Goal: Task Accomplishment & Management: Use online tool/utility

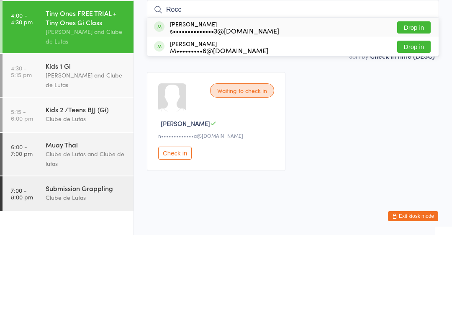
type input "Rocc"
click at [422, 115] on button "Drop in" at bounding box center [413, 121] width 33 height 12
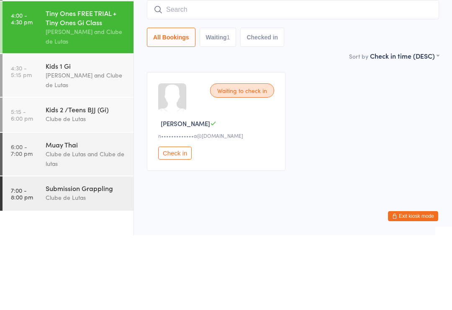
scroll to position [2, 0]
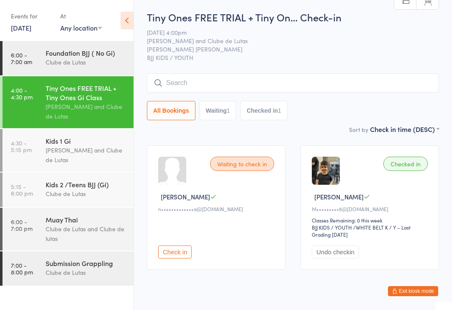
click at [338, 90] on input "search" at bounding box center [293, 82] width 292 height 19
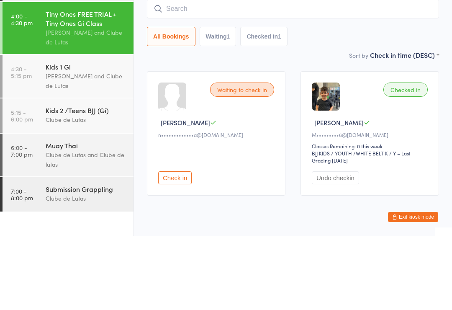
click at [75, 136] on div "Kids 1 Gi" at bounding box center [86, 140] width 81 height 9
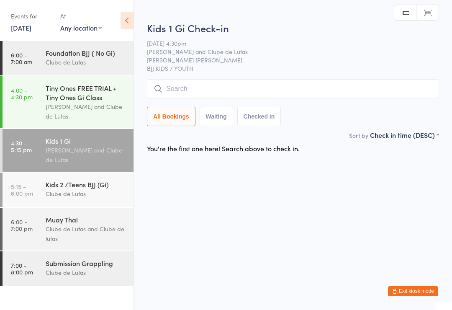
click at [233, 85] on input "search" at bounding box center [293, 88] width 292 height 19
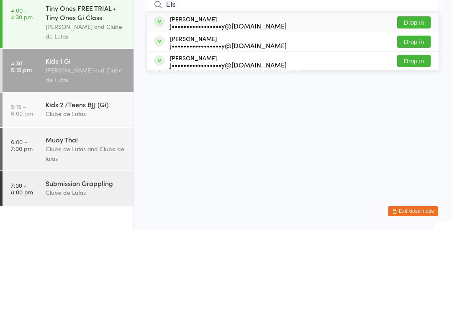
type input "Els"
click at [413, 115] on button "Drop in" at bounding box center [413, 121] width 33 height 12
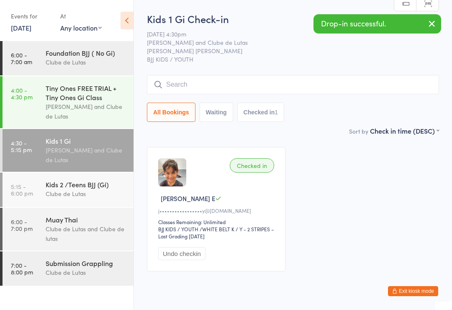
click at [419, 87] on input "search" at bounding box center [293, 84] width 292 height 19
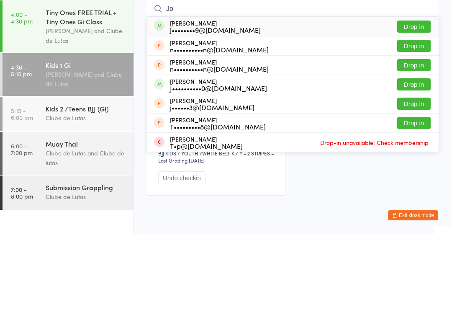
type input "J"
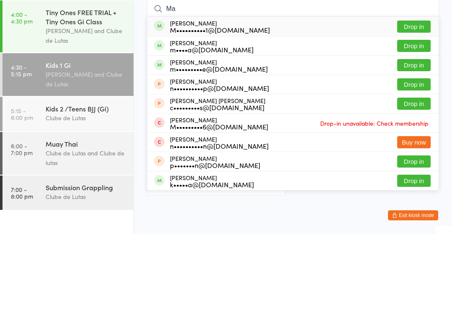
type input "M"
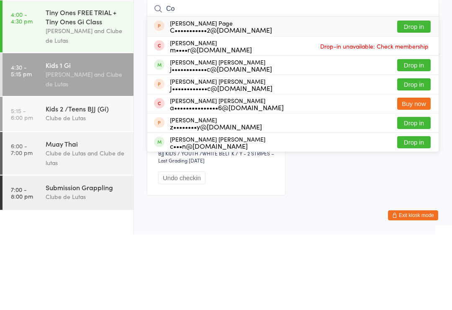
type input "C"
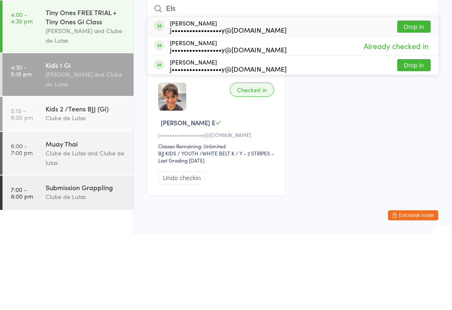
type input "Els"
click at [418, 135] on button "Drop in" at bounding box center [413, 141] width 33 height 12
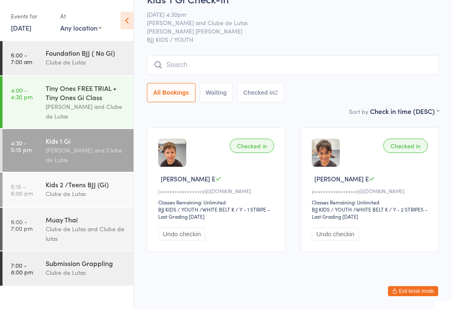
click at [290, 72] on div "All Bookings Waiting Checked in 2" at bounding box center [293, 78] width 292 height 47
click at [268, 47] on div "Kids 1 Gi Check-in [DATE] 4:30pm [PERSON_NAME] and Clube de Lutas [PERSON_NAME]…" at bounding box center [293, 49] width 292 height 114
click at [404, 66] on input "search" at bounding box center [293, 64] width 292 height 19
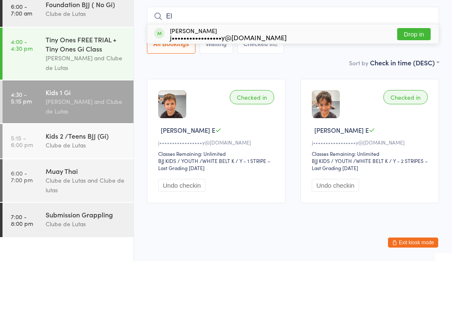
type input "El"
click at [409, 77] on button "Drop in" at bounding box center [413, 83] width 33 height 12
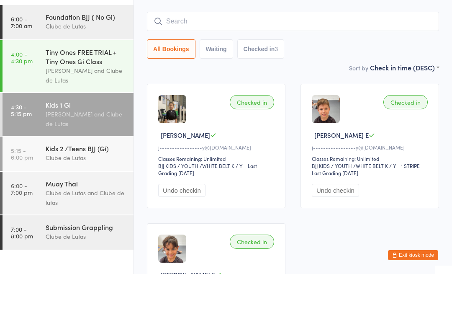
click at [110, 83] on div "Tiny Ones FREE TRIAL + Tiny Ones Gi Class" at bounding box center [86, 92] width 81 height 18
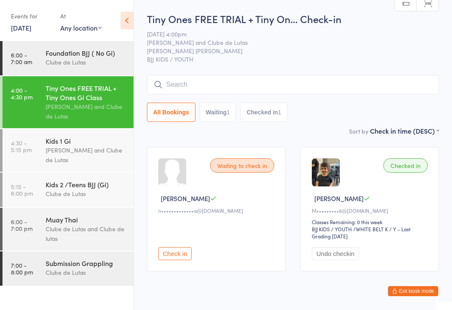
click at [85, 162] on div "[PERSON_NAME] and Clube de Lutas" at bounding box center [86, 154] width 81 height 19
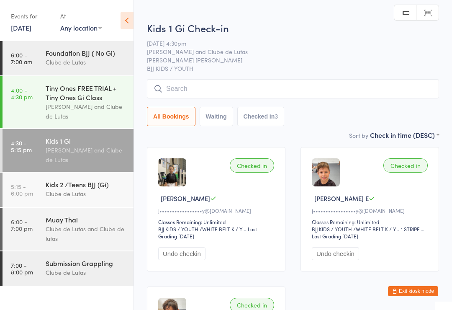
click at [180, 260] on button "Undo checkin" at bounding box center [181, 253] width 47 height 13
click at [69, 96] on div "Tiny Ones FREE TRIAL + Tiny Ones Gi Class" at bounding box center [86, 92] width 81 height 18
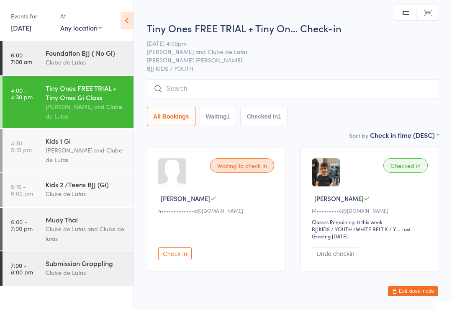
click at [296, 85] on input "search" at bounding box center [293, 88] width 292 height 19
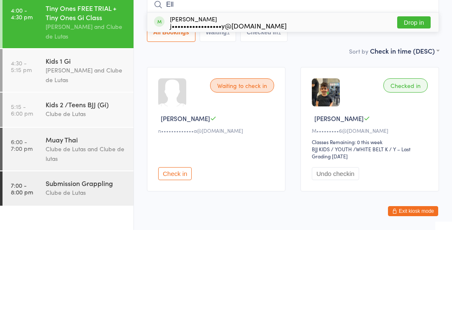
type input "Ell"
click at [410, 96] on button "Drop in" at bounding box center [413, 102] width 33 height 12
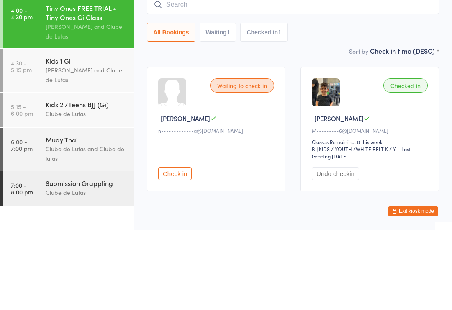
scroll to position [27, 0]
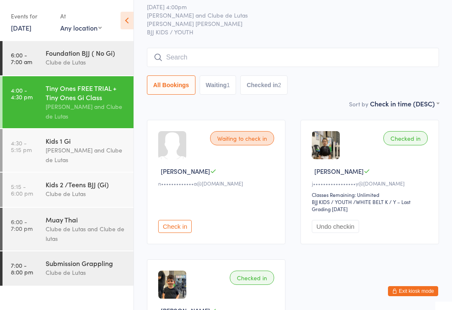
click at [194, 58] on input "search" at bounding box center [293, 57] width 292 height 19
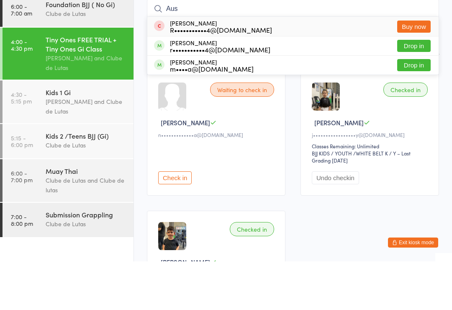
type input "Aus"
click at [406, 88] on button "Drop in" at bounding box center [413, 94] width 33 height 12
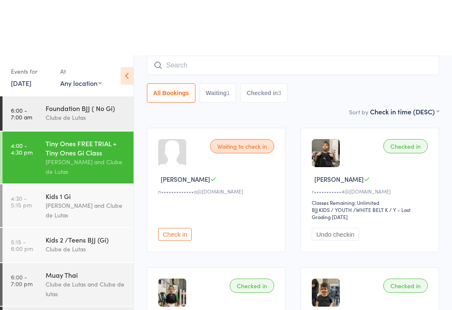
scroll to position [0, 0]
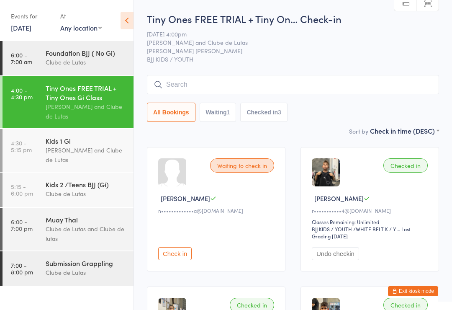
click at [320, 79] on input "search" at bounding box center [293, 84] width 292 height 19
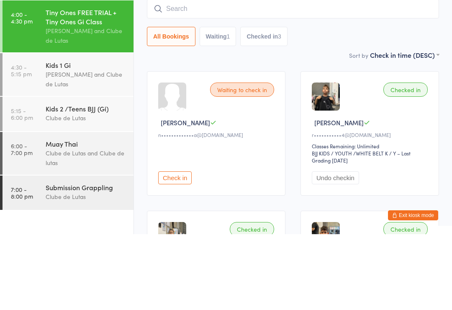
click at [218, 103] on button "Waiting 1" at bounding box center [218, 112] width 37 height 19
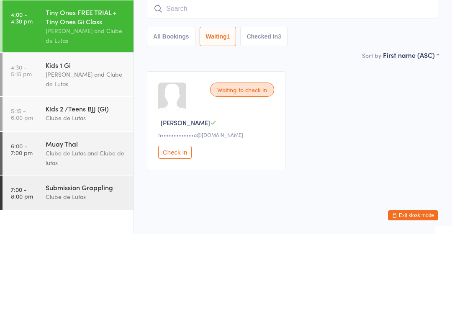
scroll to position [2, 0]
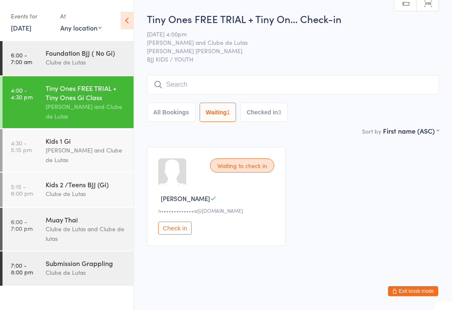
click at [181, 105] on button "All Bookings" at bounding box center [171, 112] width 49 height 19
select select "5"
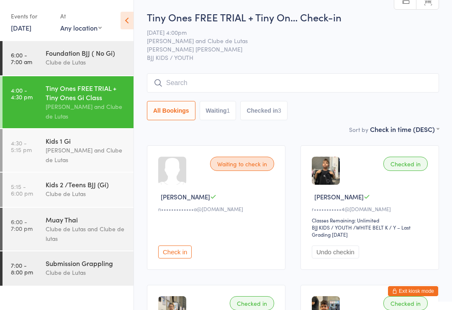
click at [258, 81] on input "search" at bounding box center [293, 82] width 292 height 19
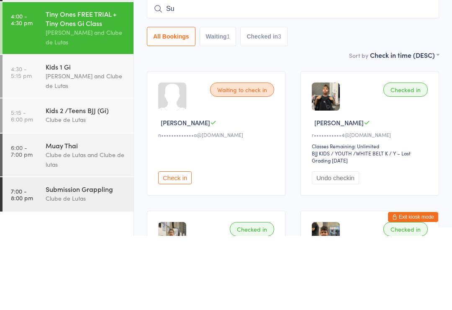
type input "S"
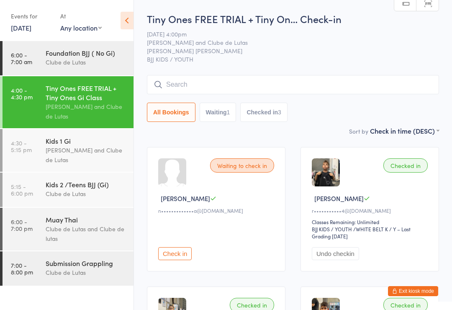
click at [427, 103] on div "All Bookings Waiting 1 Checked in 3" at bounding box center [293, 112] width 292 height 19
click at [208, 85] on input "search" at bounding box center [293, 84] width 292 height 19
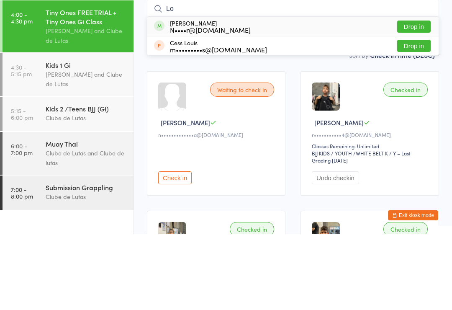
type input "Lo"
click at [400, 96] on button "Drop in" at bounding box center [413, 102] width 33 height 12
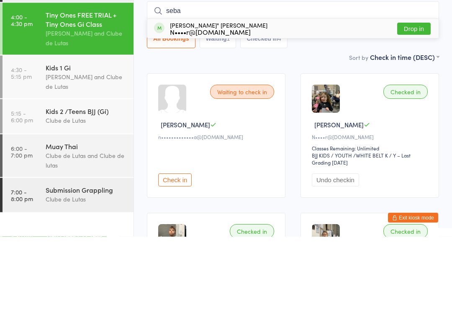
type input "seba"
click at [415, 96] on button "Drop in" at bounding box center [413, 102] width 33 height 12
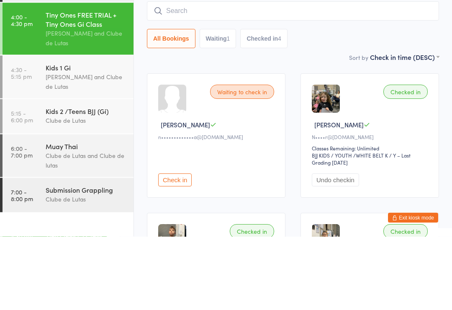
scroll to position [74, 0]
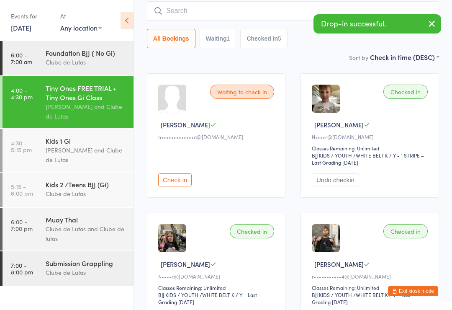
click at [85, 149] on div "[PERSON_NAME] and Clube de Lutas" at bounding box center [86, 154] width 81 height 19
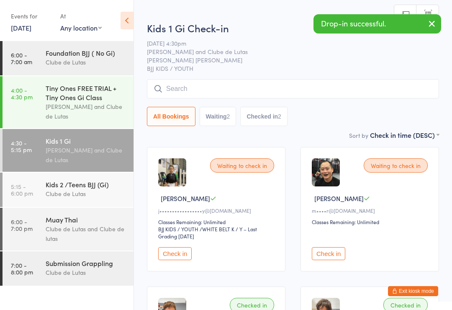
click at [221, 82] on input "search" at bounding box center [293, 88] width 292 height 19
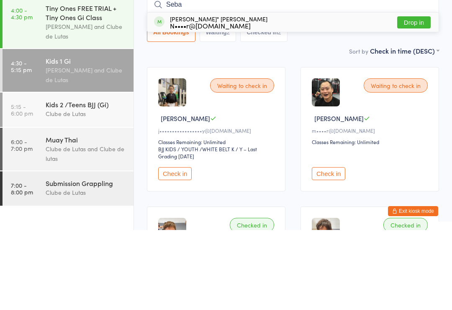
type input "Seba"
click at [417, 96] on button "Drop in" at bounding box center [413, 102] width 33 height 12
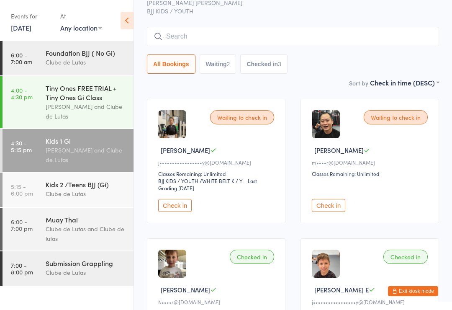
scroll to position [45, 0]
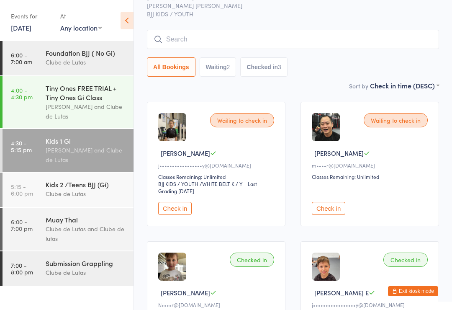
click at [379, 34] on input "search" at bounding box center [293, 39] width 292 height 19
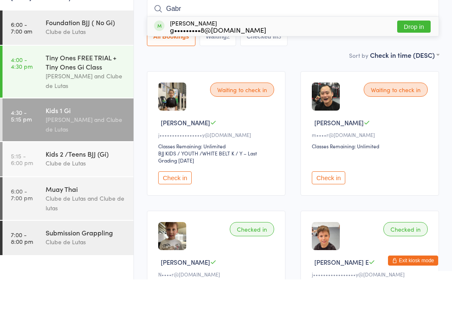
type input "Gabr"
click at [405, 51] on button "Drop in" at bounding box center [413, 57] width 33 height 12
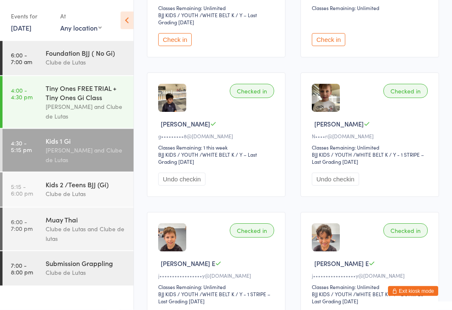
scroll to position [214, 0]
click at [75, 143] on div "Kids 1 Gi" at bounding box center [86, 140] width 81 height 9
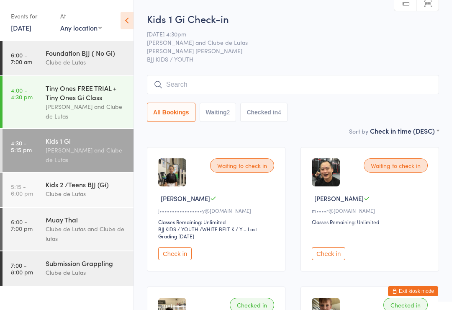
click at [236, 81] on input "search" at bounding box center [293, 84] width 292 height 19
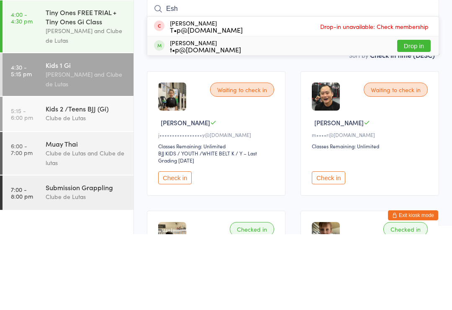
type input "Esh"
click at [205, 122] on div "t•p@[DOMAIN_NAME]" at bounding box center [205, 125] width 71 height 7
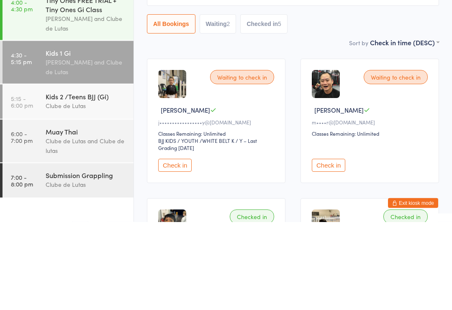
click at [221, 194] on div "[PERSON_NAME]" at bounding box center [217, 198] width 118 height 9
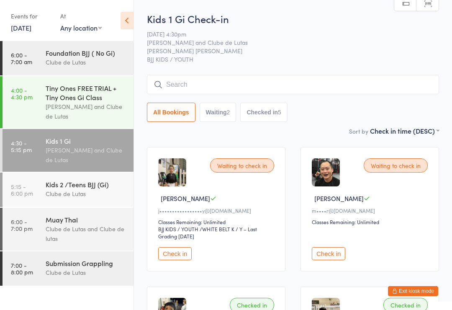
click at [289, 83] on input "search" at bounding box center [293, 84] width 292 height 19
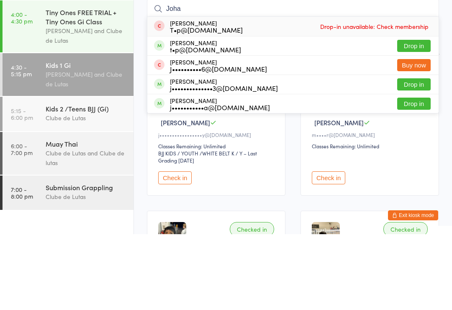
type input "Joha"
click at [407, 115] on button "Drop in" at bounding box center [413, 121] width 33 height 12
